Goal: Information Seeking & Learning: Learn about a topic

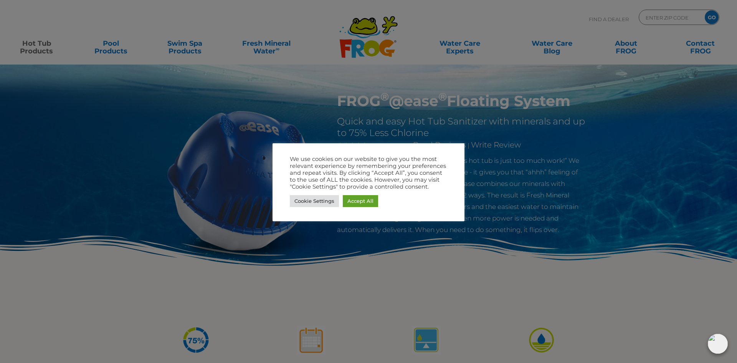
click at [502, 203] on div at bounding box center [368, 181] width 737 height 363
click at [360, 201] on link "Accept All" at bounding box center [360, 201] width 35 height 12
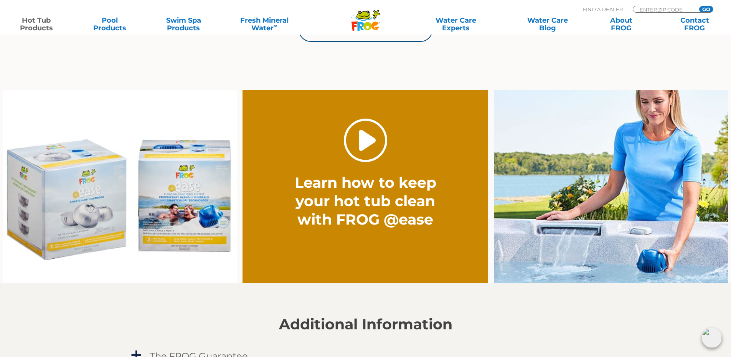
scroll to position [537, 0]
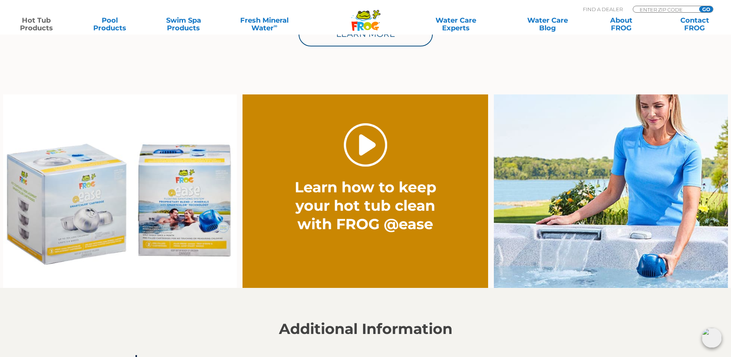
click at [370, 129] on link "." at bounding box center [365, 144] width 43 height 43
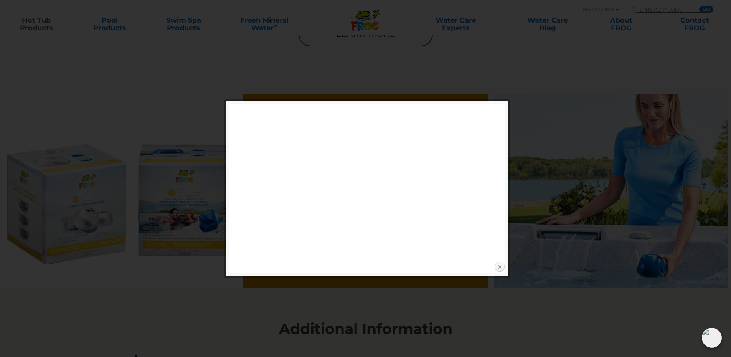
click at [498, 269] on link "Close" at bounding box center [500, 267] width 12 height 12
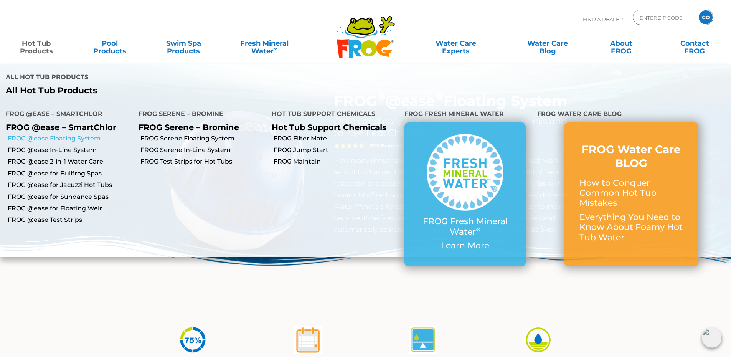
click at [56, 138] on link "FROG @ease Floating System" at bounding box center [70, 138] width 125 height 8
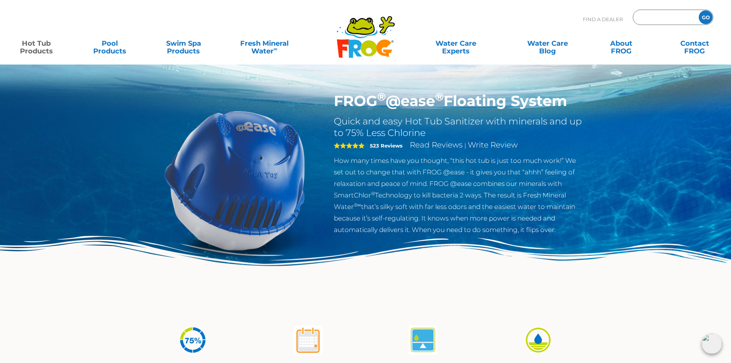
click at [674, 15] on input "Zip Code Form" at bounding box center [665, 17] width 52 height 11
type input "89406"
click at [699, 10] on input "GO" at bounding box center [706, 17] width 14 height 14
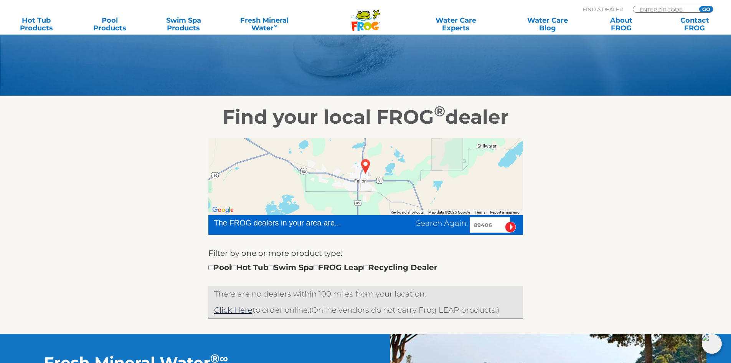
scroll to position [77, 0]
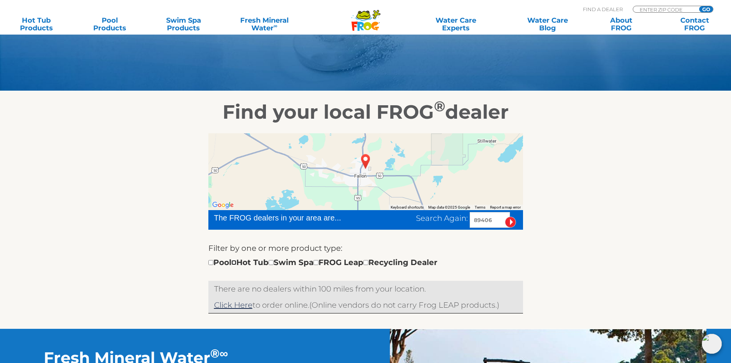
click at [236, 261] on input "checkbox" at bounding box center [233, 262] width 5 height 5
checkbox input "true"
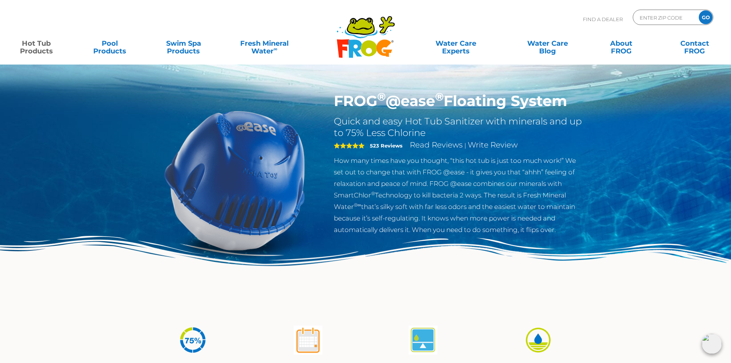
scroll to position [537, 0]
